Goal: Navigation & Orientation: Find specific page/section

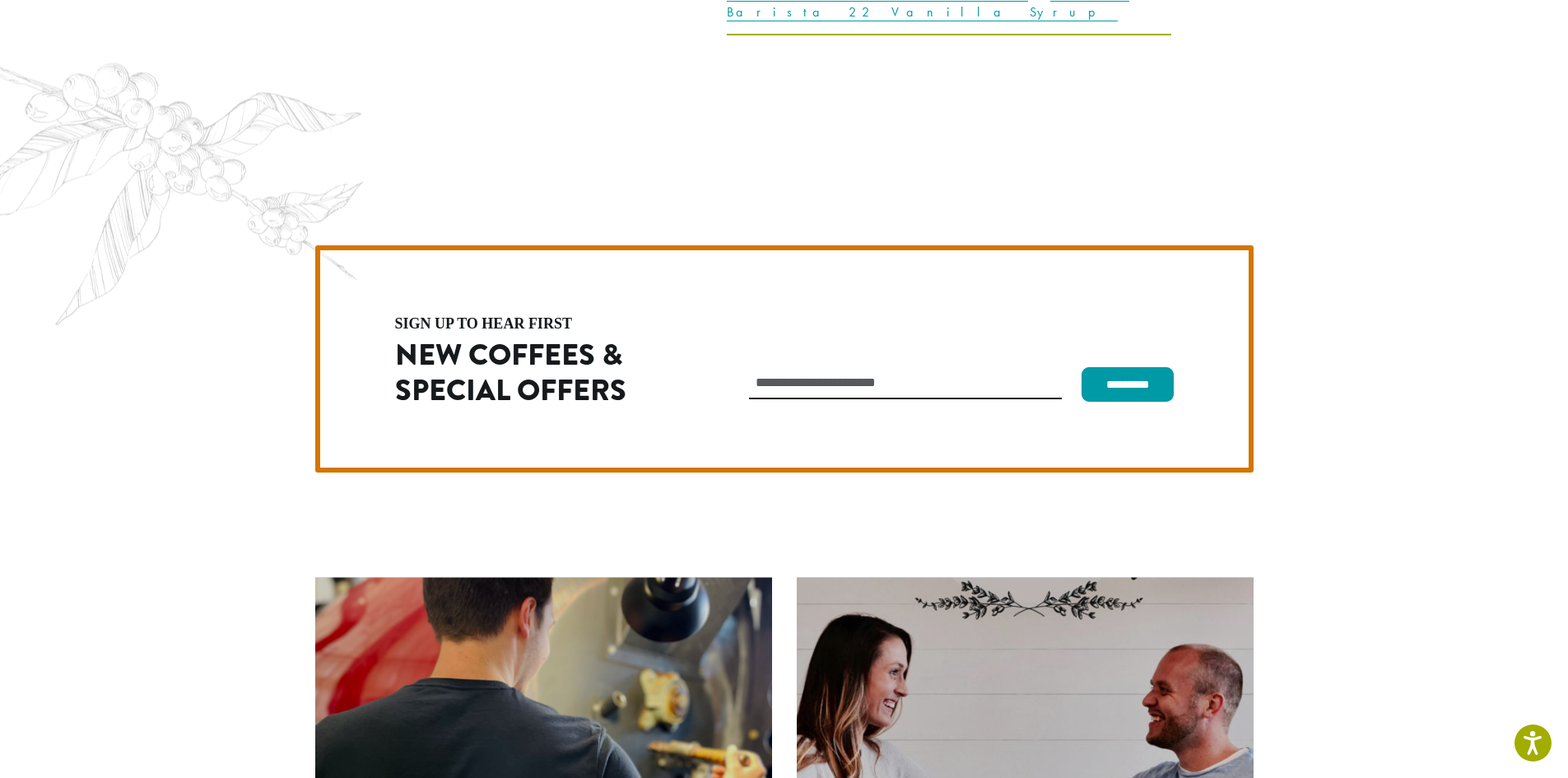
scroll to position [4652, 0]
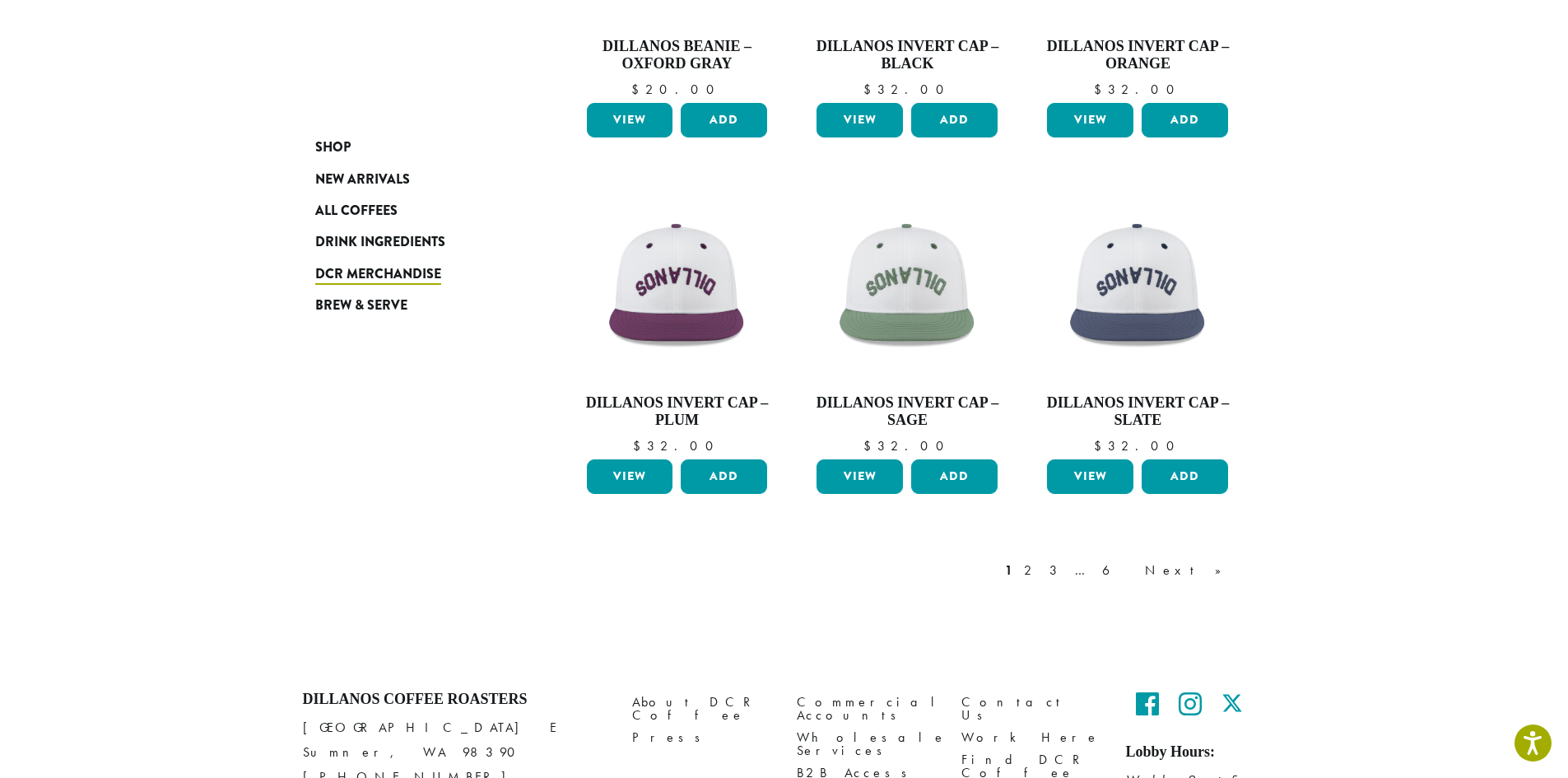
scroll to position [1263, 0]
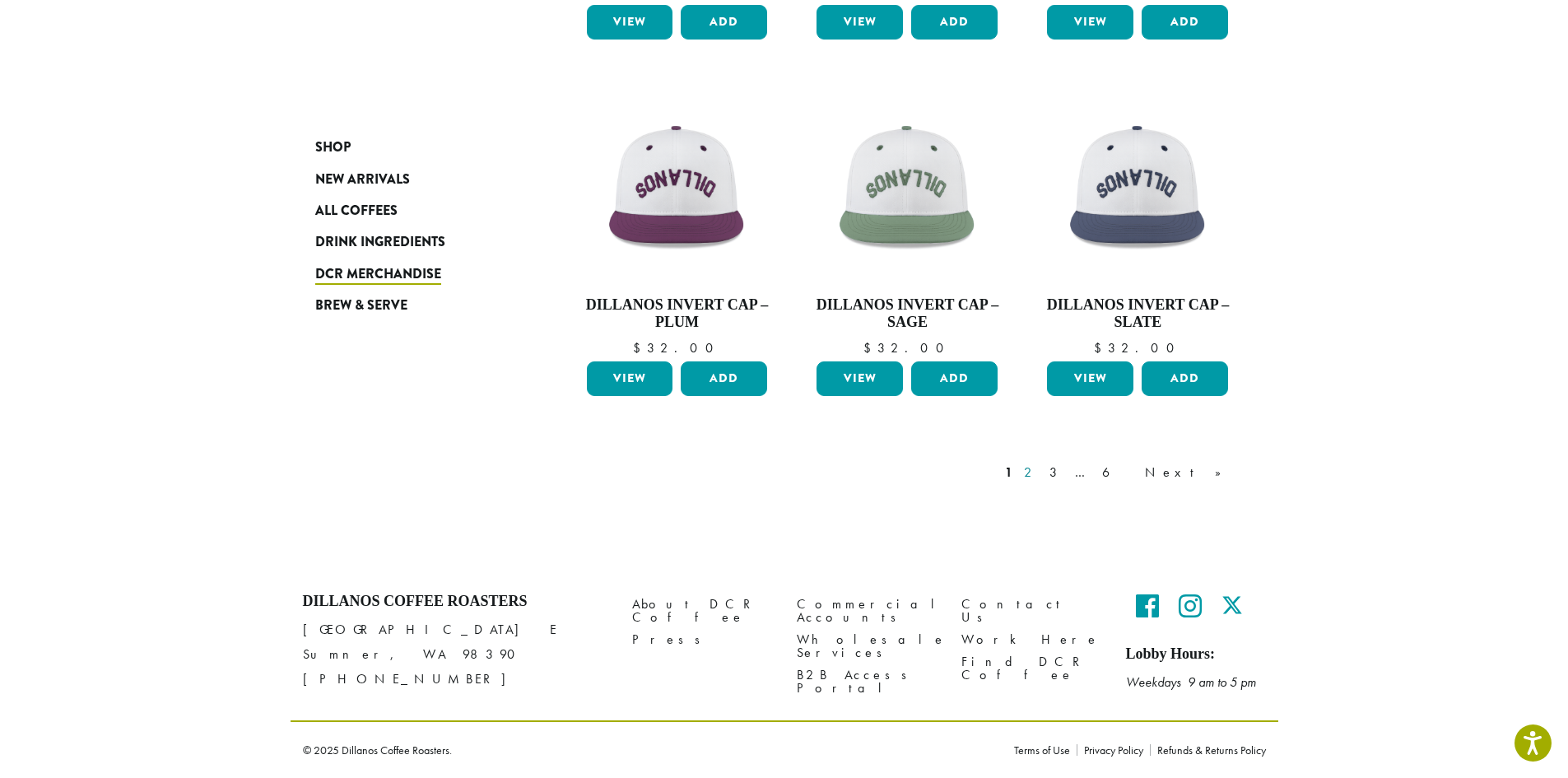
click at [1041, 465] on link "2" at bounding box center [1030, 472] width 20 height 19
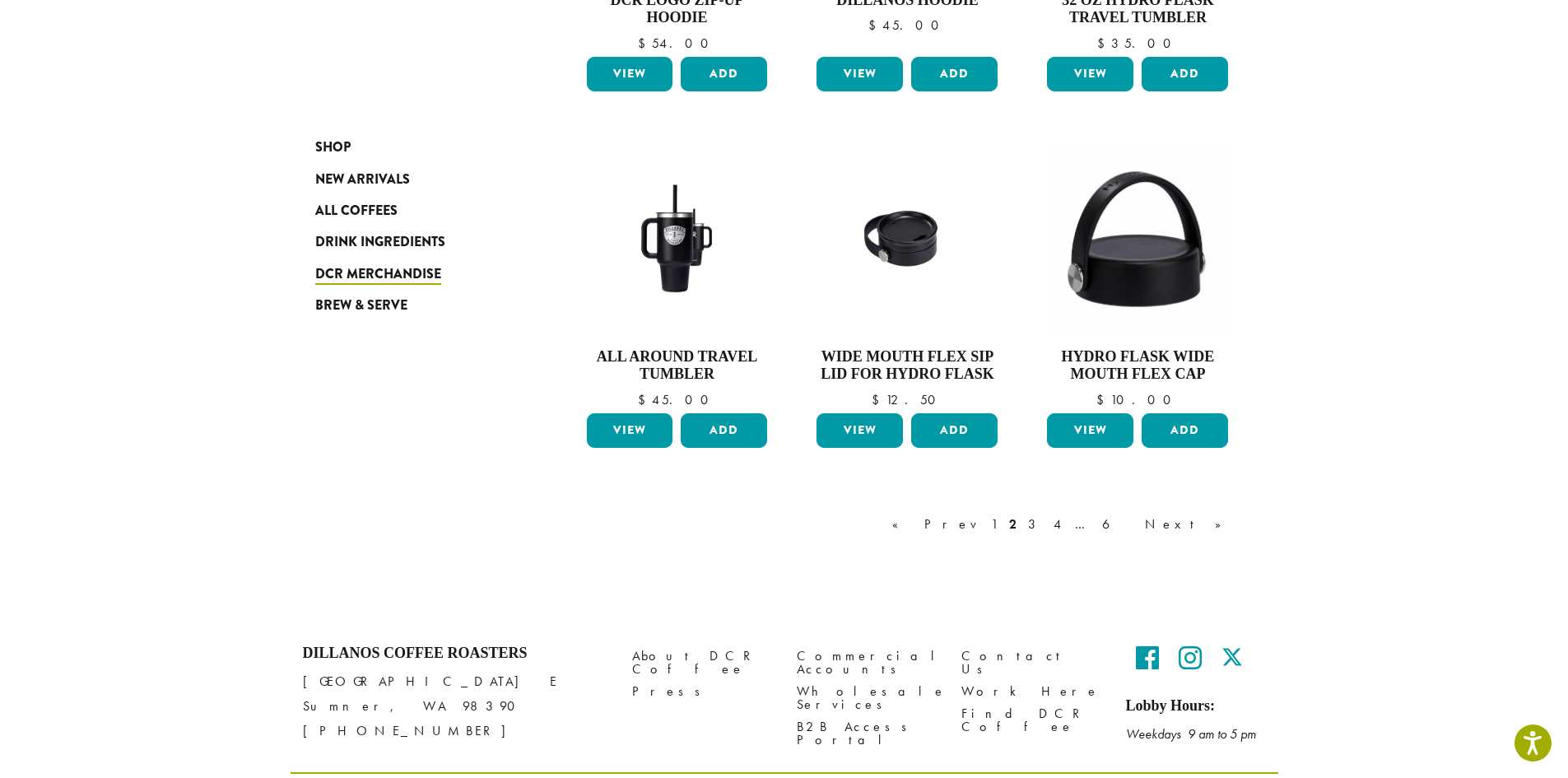
scroll to position [1306, 0]
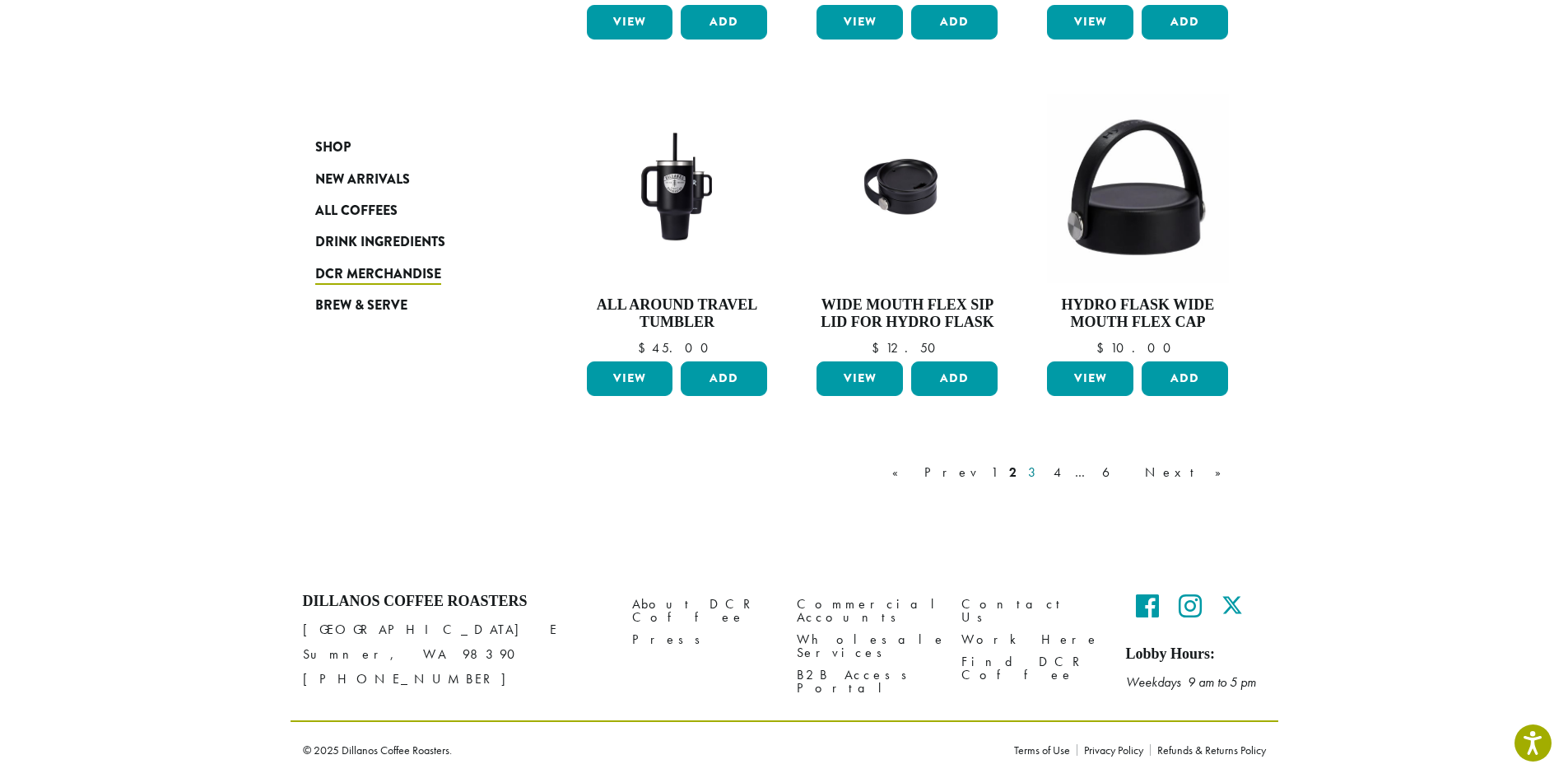
click at [1045, 474] on link "3" at bounding box center [1035, 472] width 20 height 19
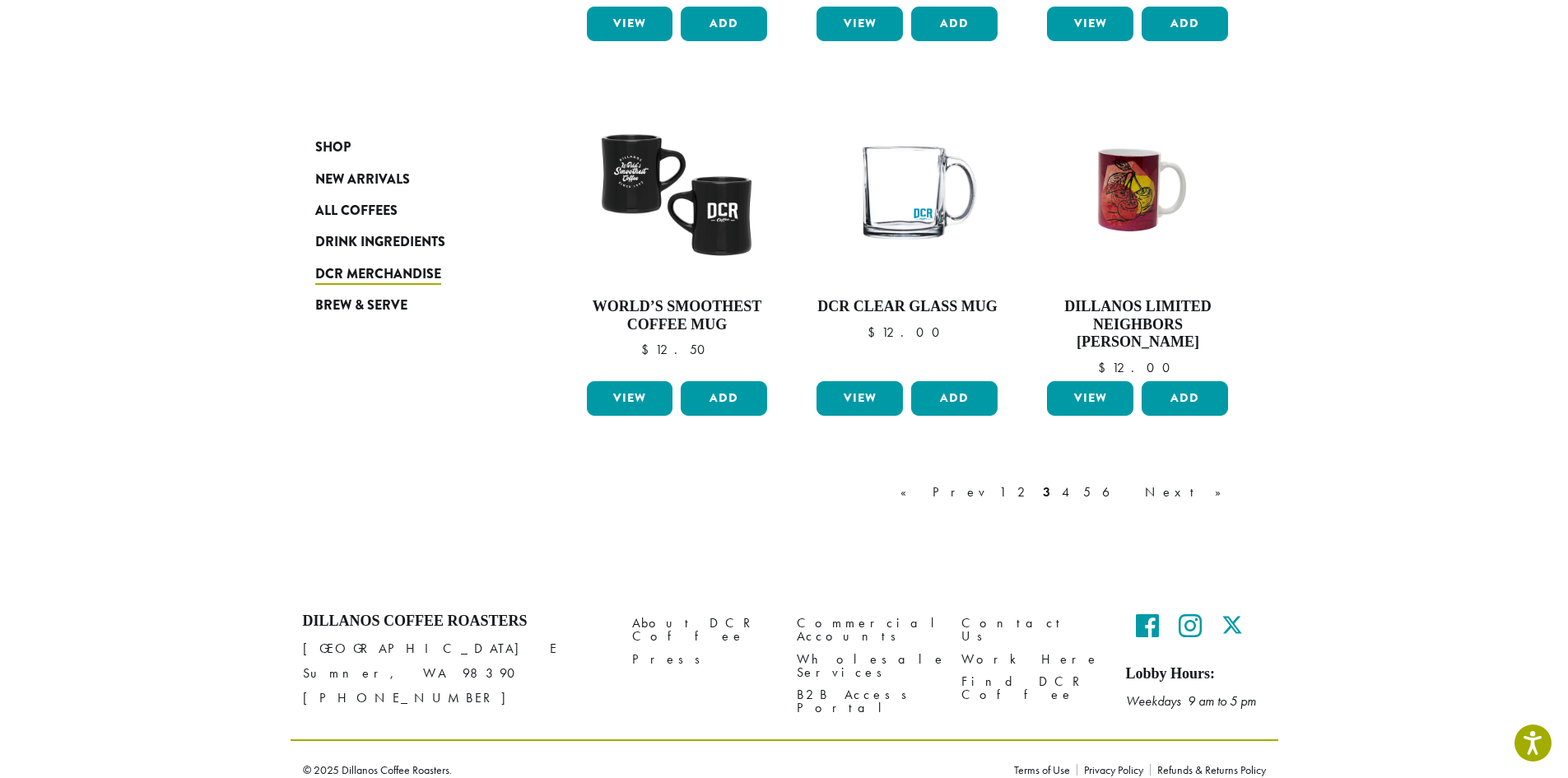
scroll to position [1317, 0]
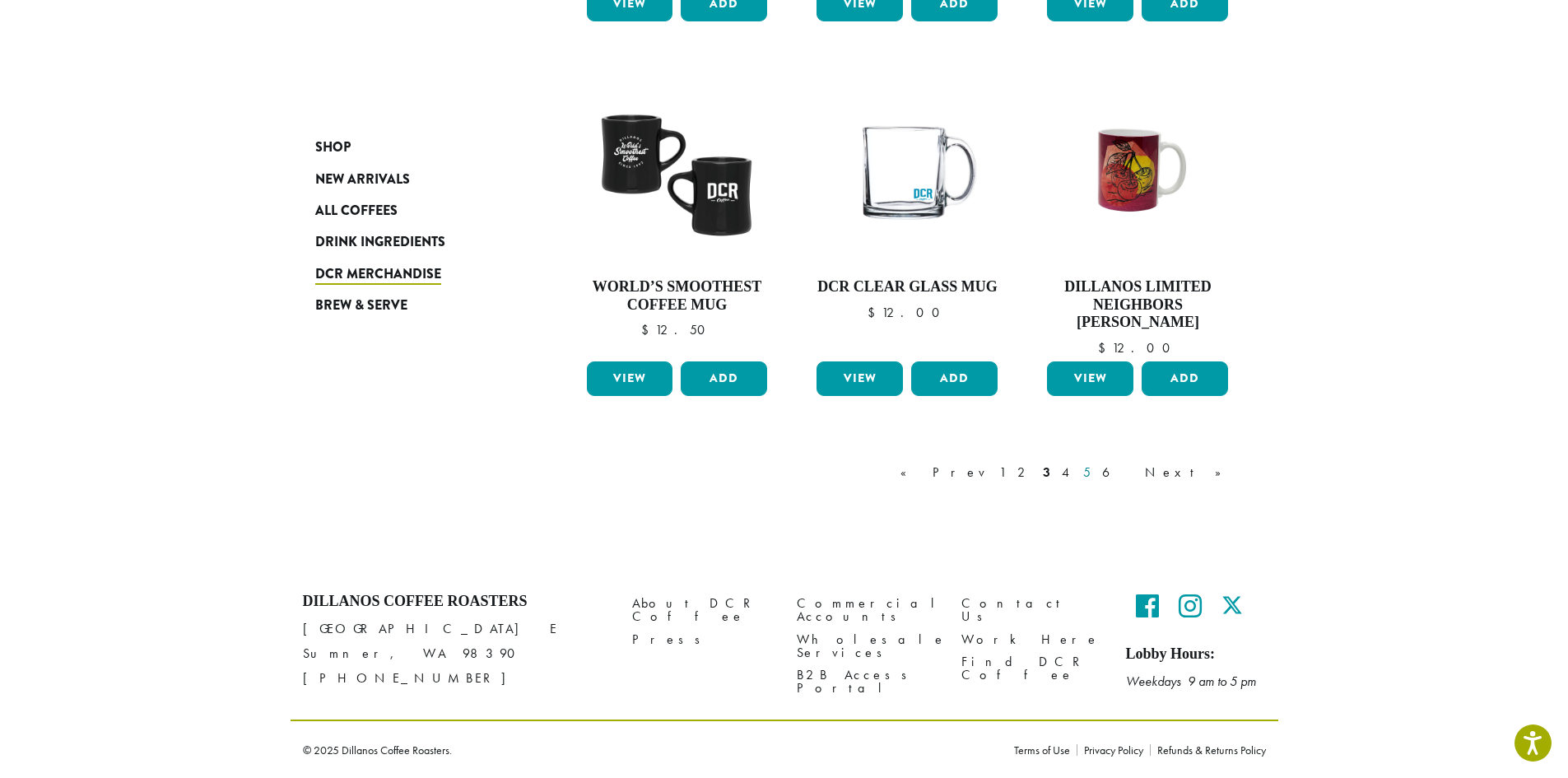
click at [1094, 474] on link "5" at bounding box center [1086, 472] width 14 height 19
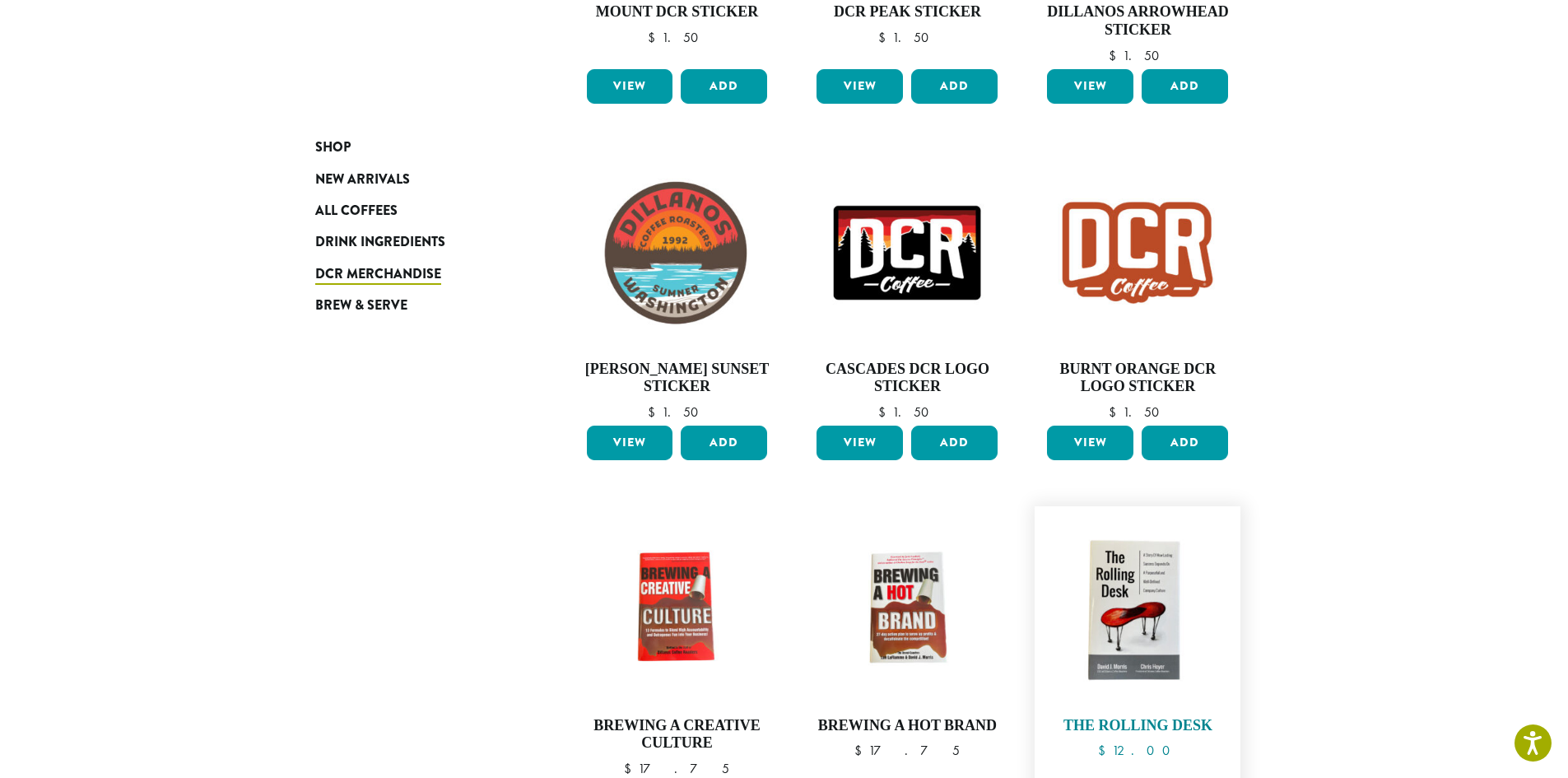
scroll to position [1263, 0]
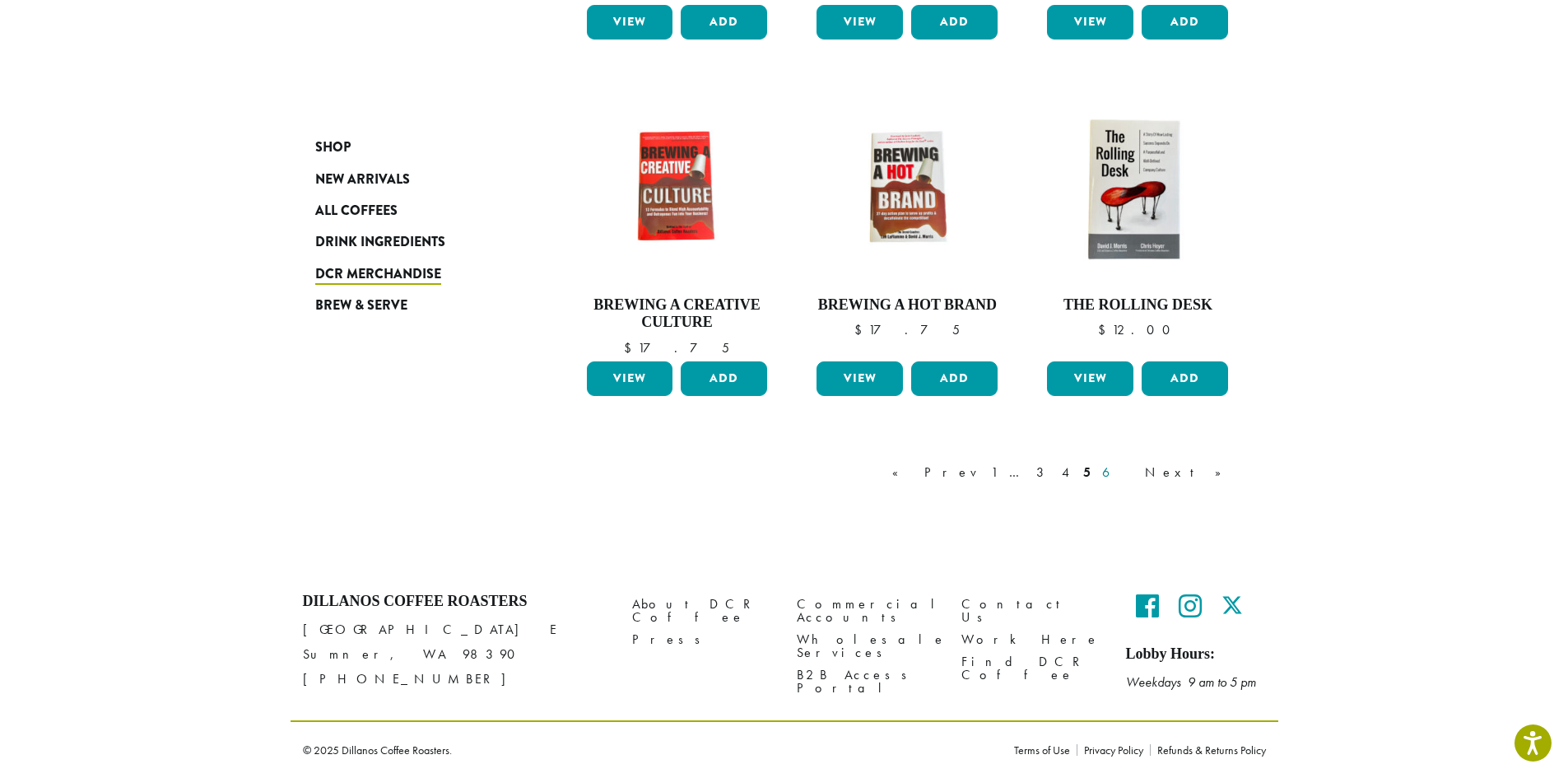
click at [1136, 466] on link "6" at bounding box center [1117, 472] width 38 height 19
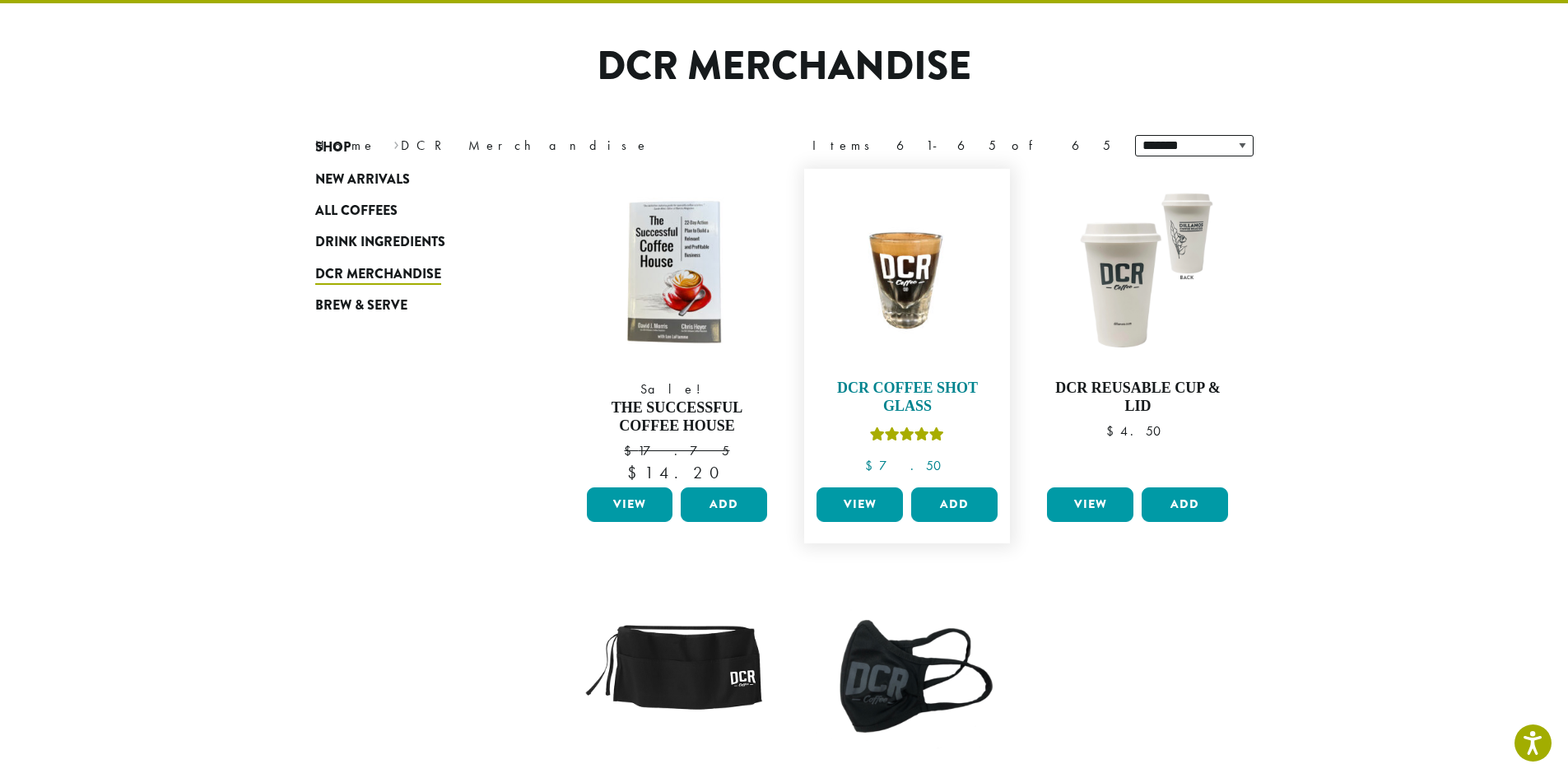
scroll to position [101, 0]
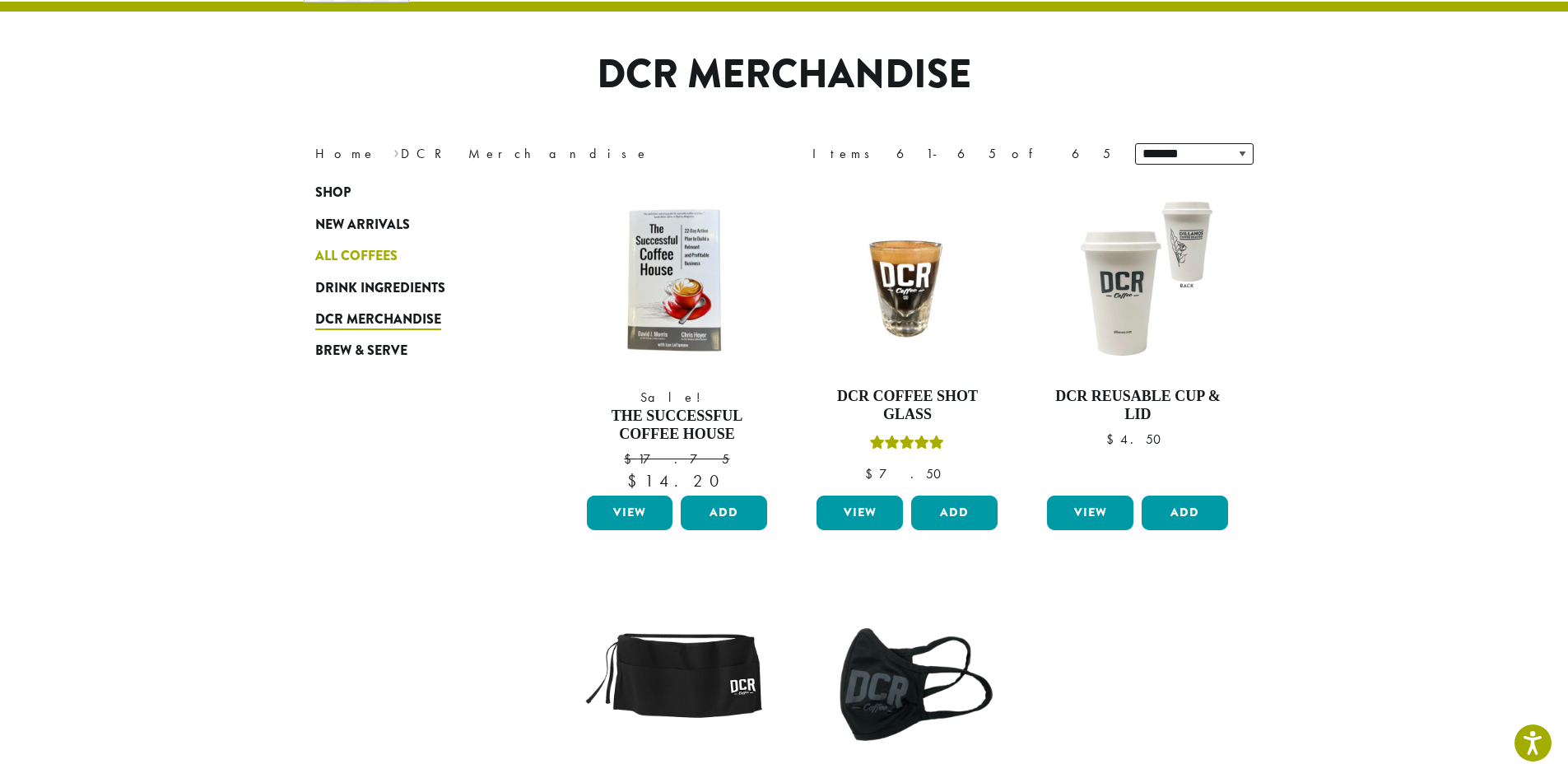
click at [352, 260] on span "All Coffees" at bounding box center [356, 256] width 82 height 20
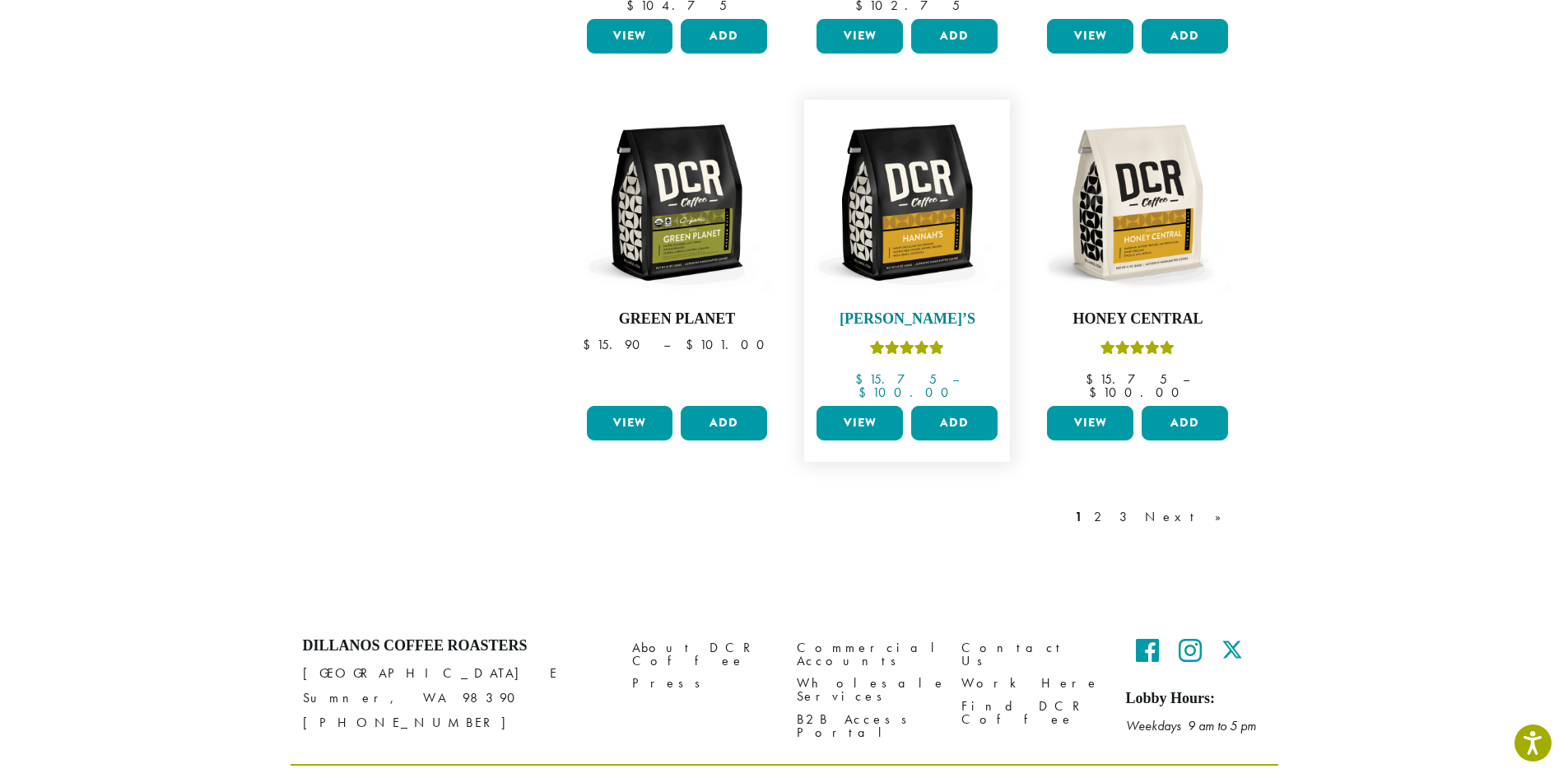
scroll to position [1330, 0]
